Goal: Task Accomplishment & Management: Complete application form

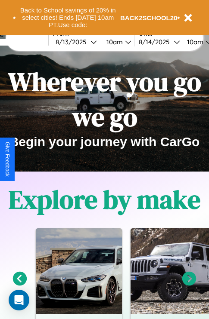
scroll to position [352, 0]
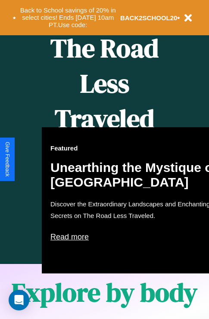
click at [104, 160] on div "Featured Unearthing the Mystique of [GEOGRAPHIC_DATA] Discover the Extraordinar…" at bounding box center [136, 200] width 189 height 146
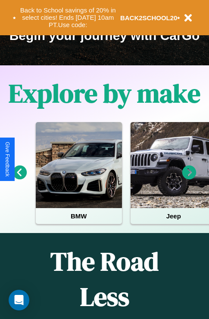
scroll to position [133, 0]
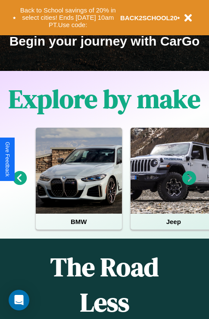
click at [189, 184] on icon at bounding box center [189, 178] width 14 height 14
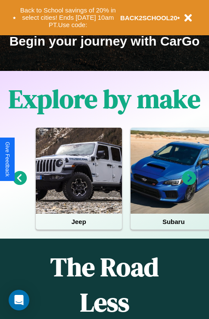
click at [19, 184] on icon at bounding box center [20, 178] width 14 height 14
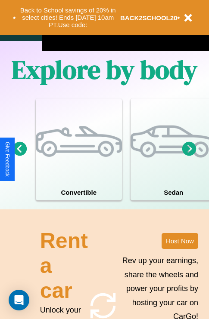
scroll to position [671, 0]
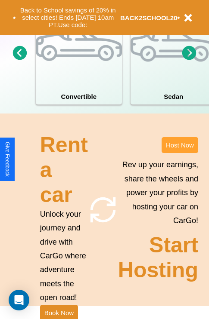
click at [180, 153] on button "Host Now" at bounding box center [179, 145] width 37 height 16
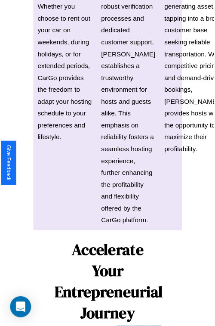
scroll to position [610, 0]
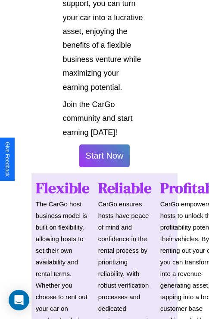
click at [104, 160] on button "Start Now" at bounding box center [104, 156] width 51 height 23
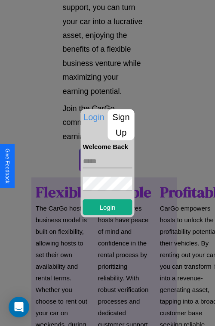
click at [121, 124] on p "Sign Up" at bounding box center [121, 124] width 27 height 31
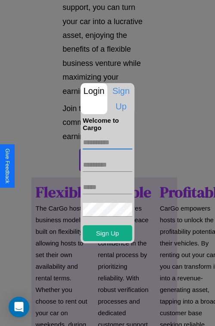
click at [108, 142] on input "text" at bounding box center [108, 143] width 50 height 14
type input "******"
click at [108, 164] on input "text" at bounding box center [108, 165] width 50 height 14
type input "********"
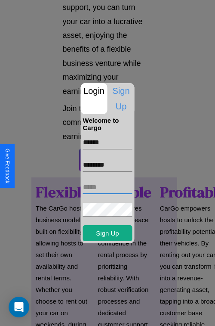
click at [108, 187] on input "text" at bounding box center [108, 187] width 50 height 14
type input "**********"
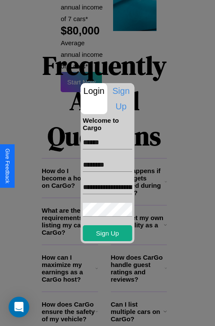
click at [111, 314] on div at bounding box center [107, 163] width 215 height 326
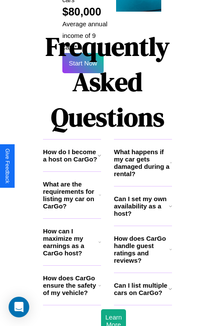
scroll to position [607, 0]
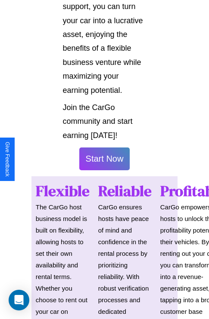
click at [104, 163] on button "Start Now" at bounding box center [104, 159] width 51 height 23
